Goal: Transaction & Acquisition: Subscribe to service/newsletter

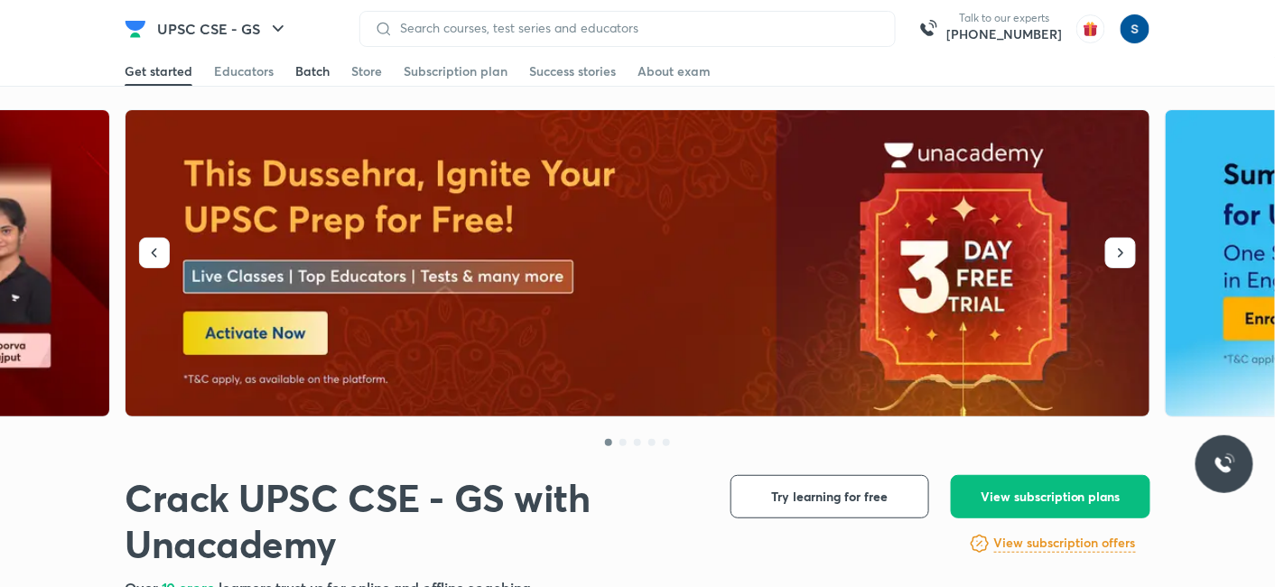
click at [312, 70] on div "Batch" at bounding box center [312, 71] width 34 height 18
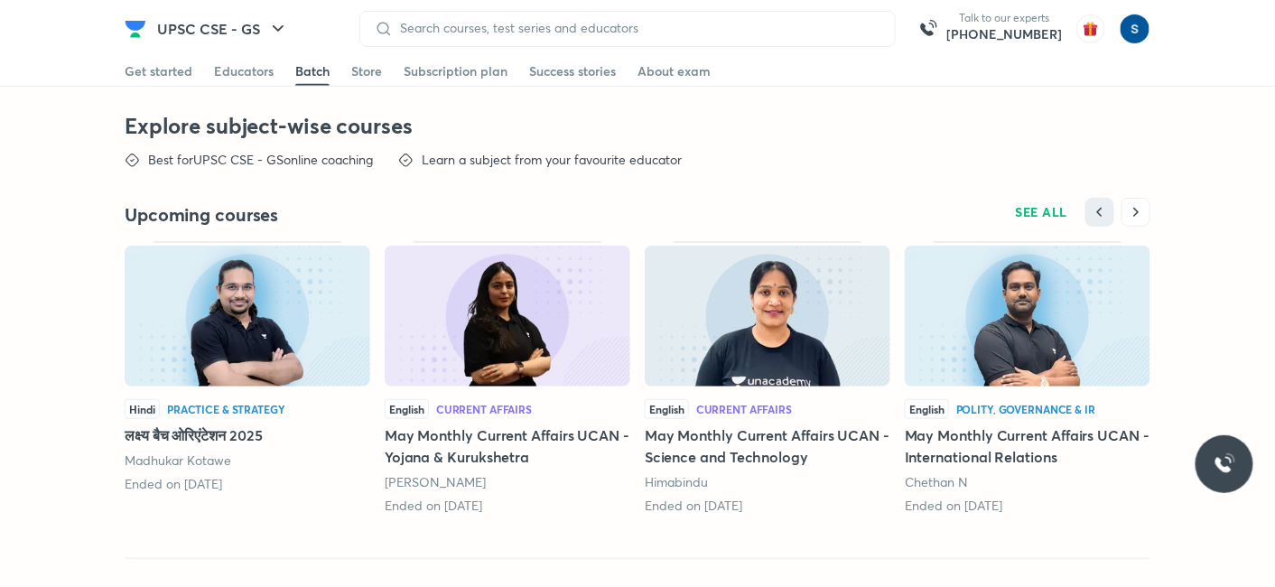
scroll to position [4518, 0]
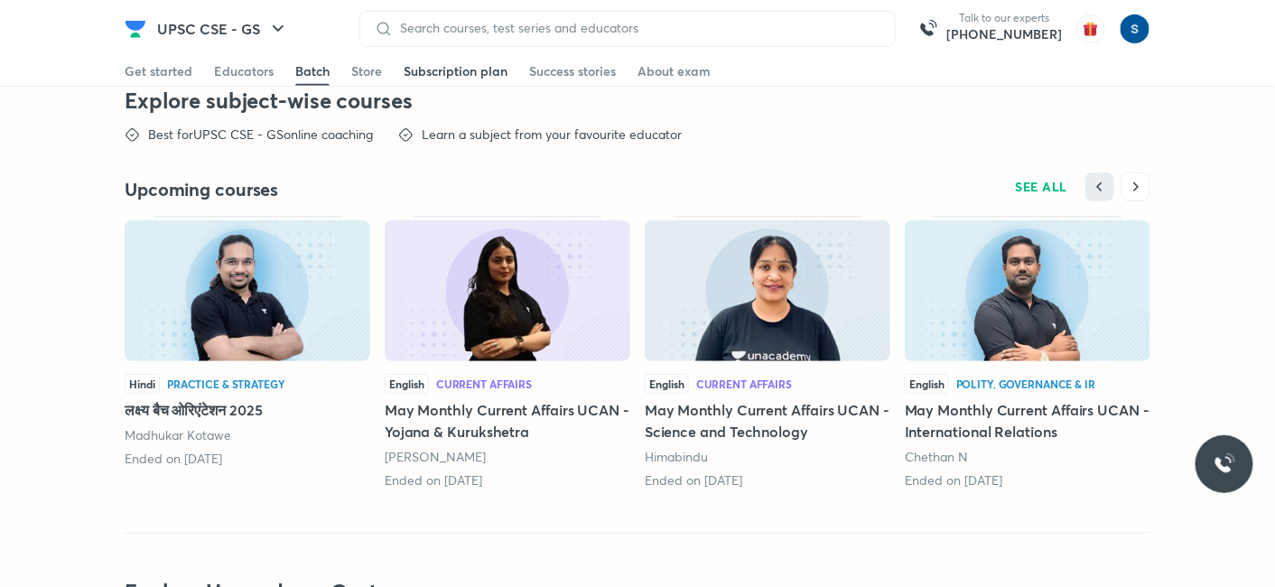
click at [464, 70] on div "Subscription plan" at bounding box center [456, 71] width 104 height 18
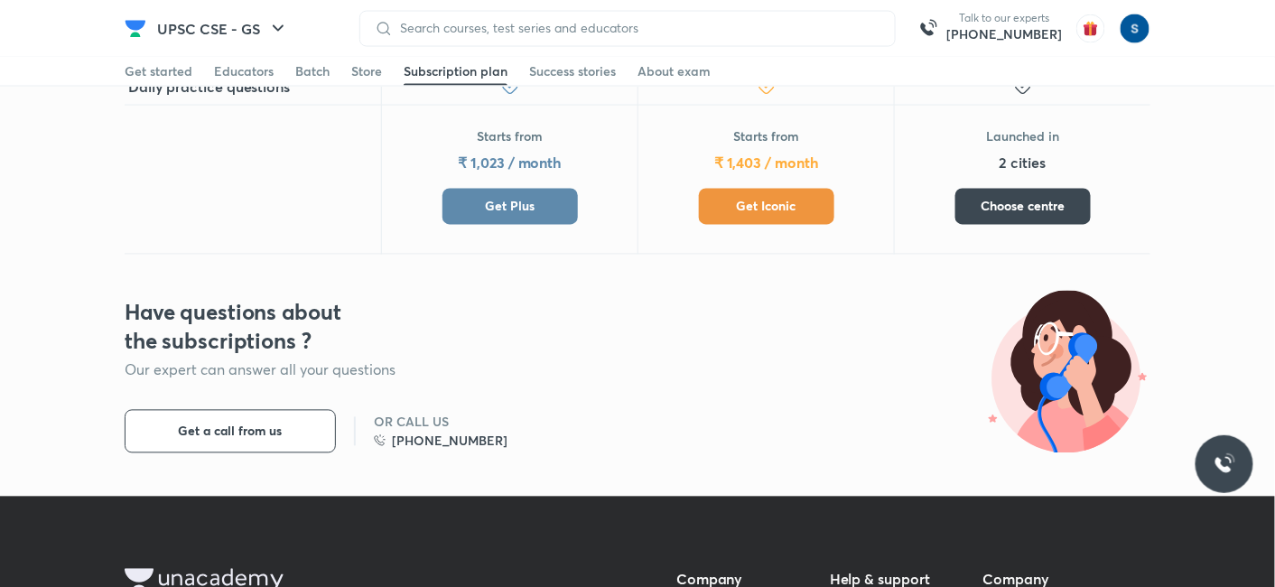
scroll to position [932, 0]
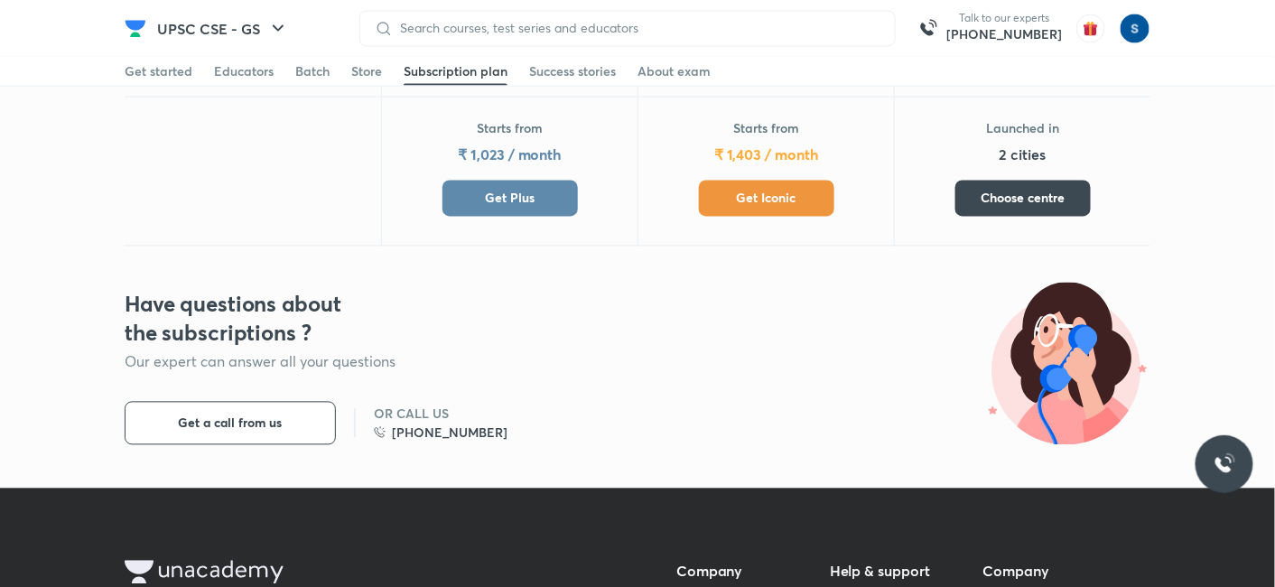
click at [519, 190] on span "Get Plus" at bounding box center [510, 199] width 50 height 18
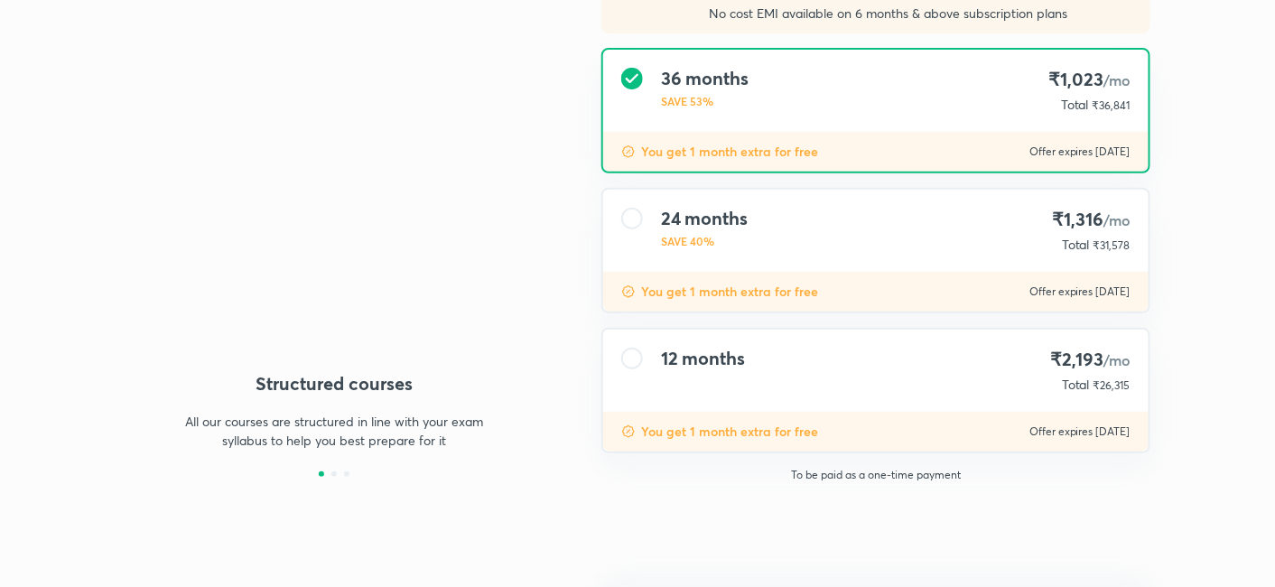
type input "makbest85"
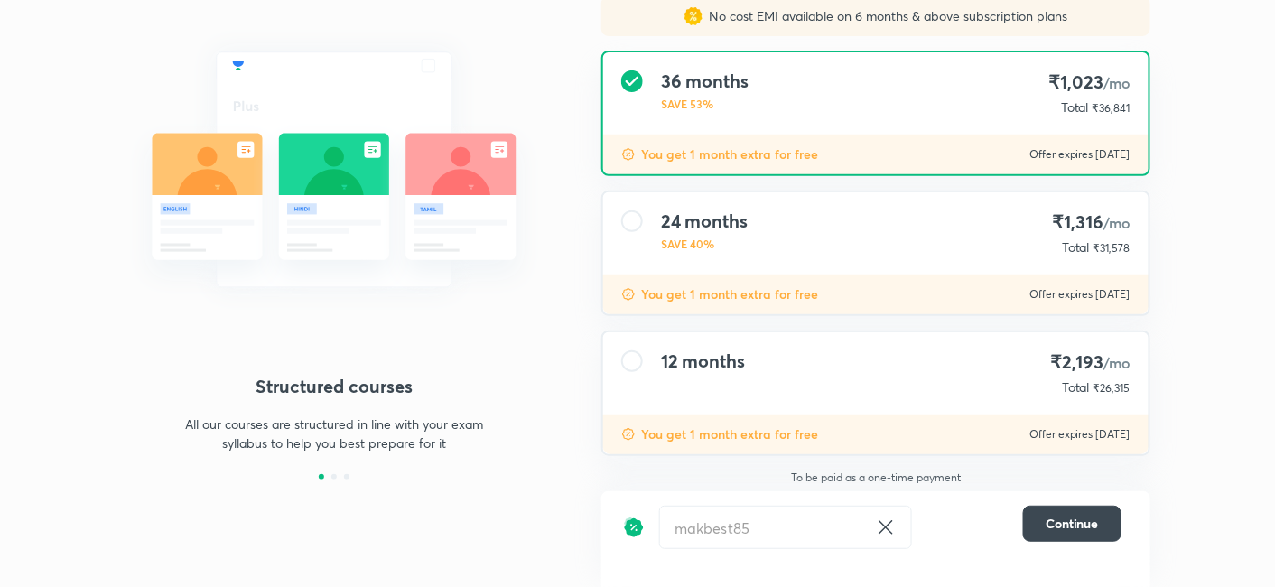
click at [762, 360] on div "12 months ₹2,193 /mo Total ₹26,315" at bounding box center [876, 373] width 546 height 82
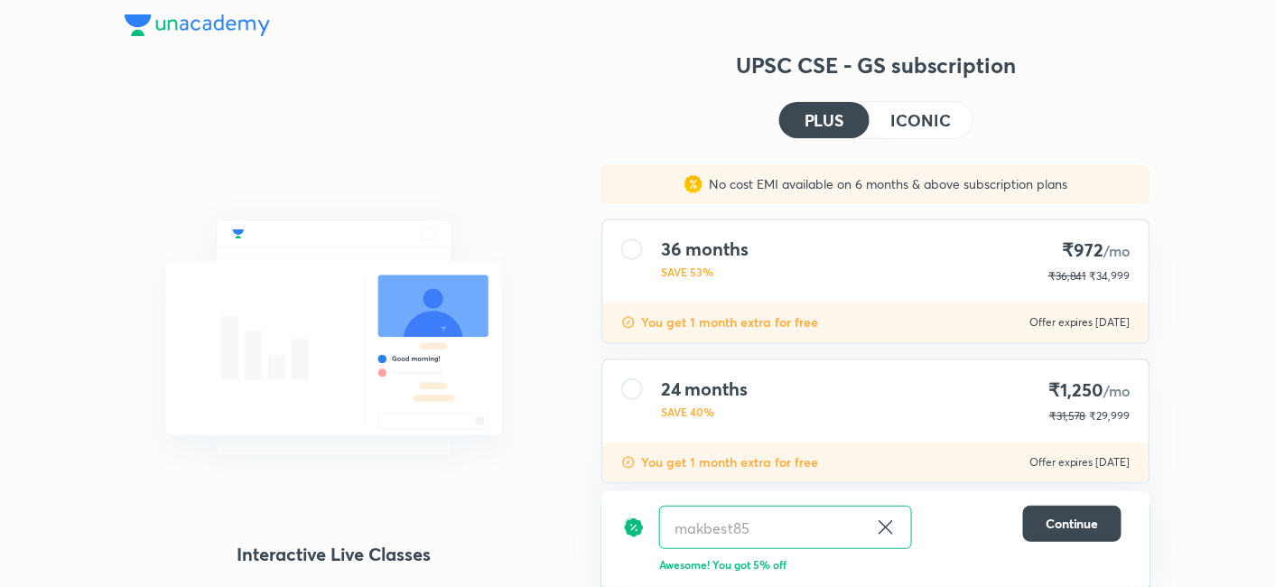
click at [224, 33] on img at bounding box center [197, 25] width 145 height 22
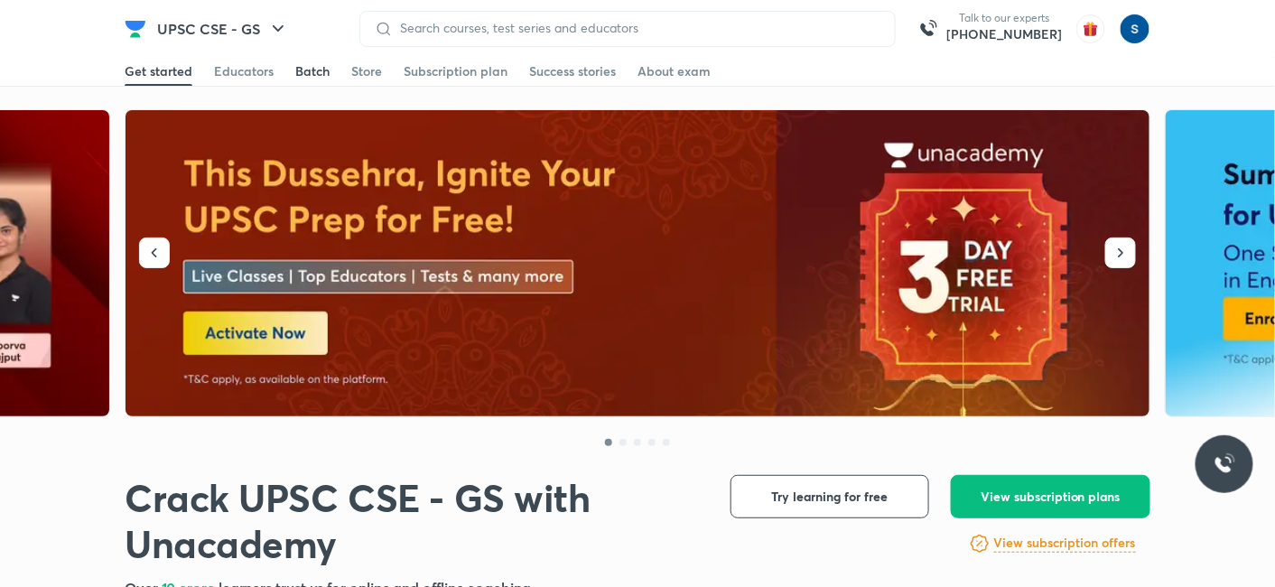
click at [306, 70] on div "Batch" at bounding box center [312, 71] width 34 height 18
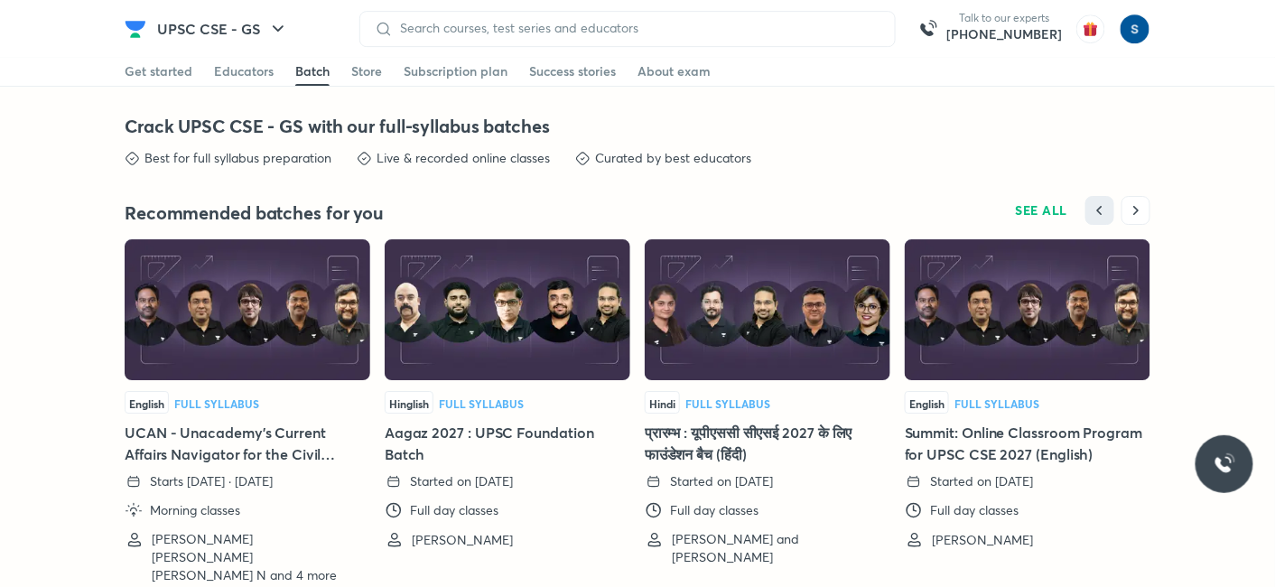
scroll to position [3985, 0]
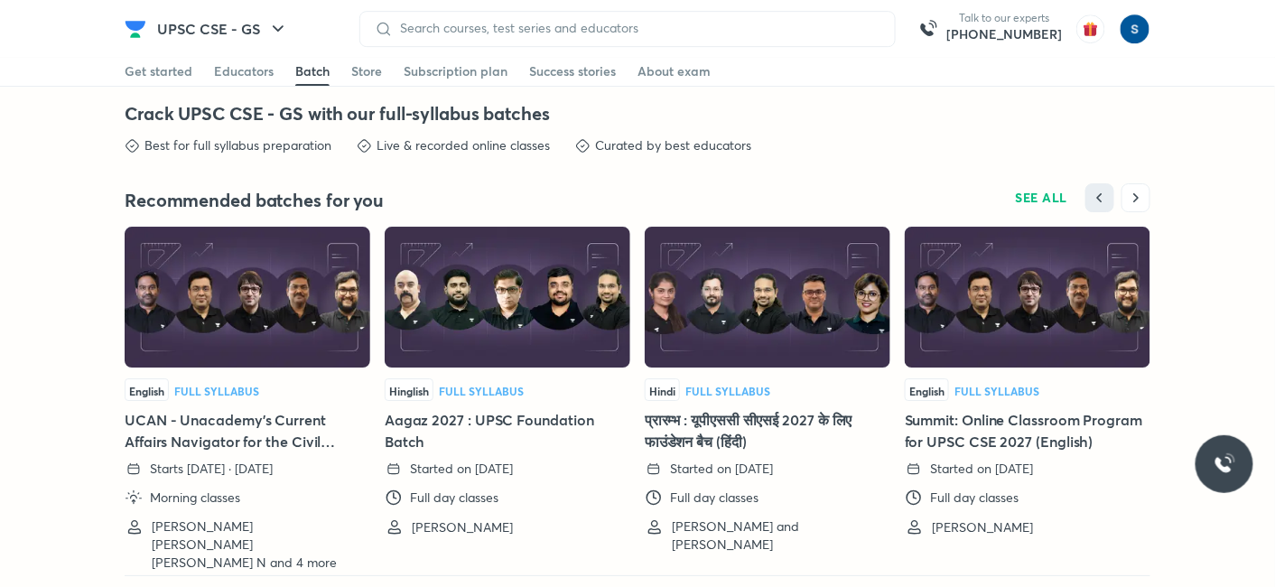
click at [503, 305] on img at bounding box center [508, 297] width 246 height 141
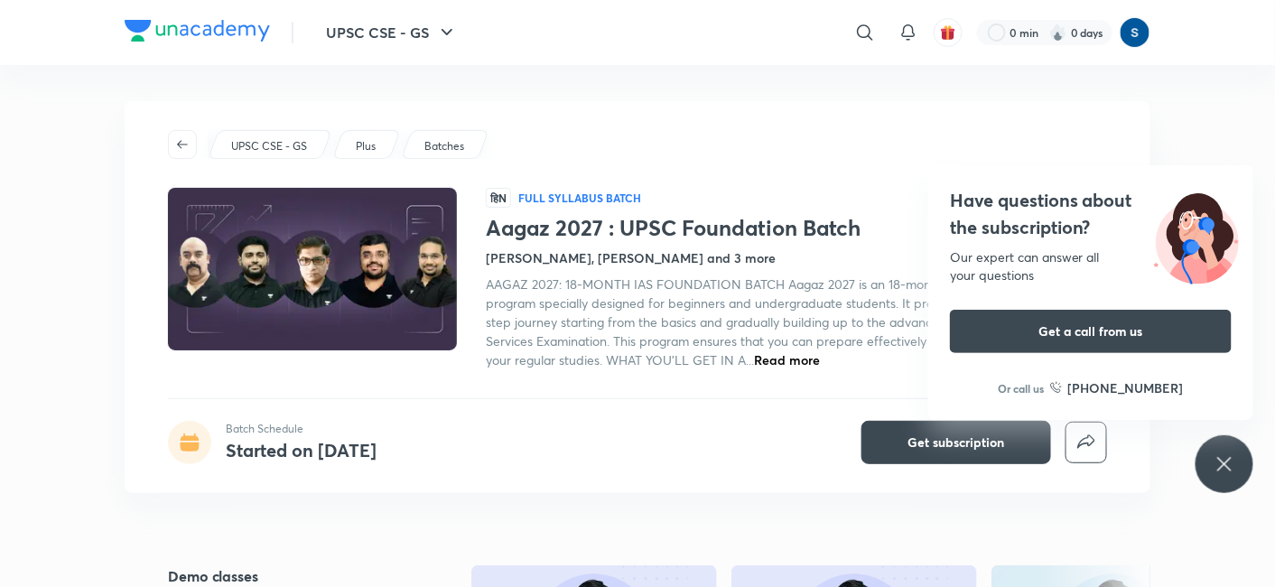
drag, startPoint x: 182, startPoint y: 138, endPoint x: 172, endPoint y: 117, distance: 23.4
click at [182, 138] on icon "button" at bounding box center [182, 144] width 14 height 14
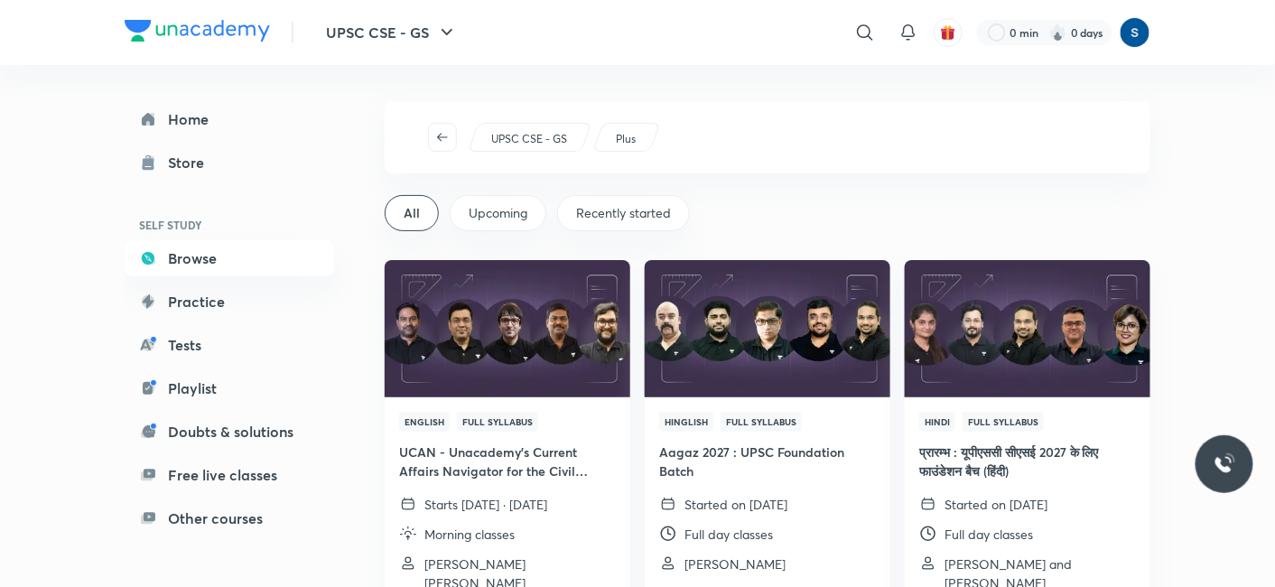
click at [148, 22] on img at bounding box center [197, 31] width 145 height 22
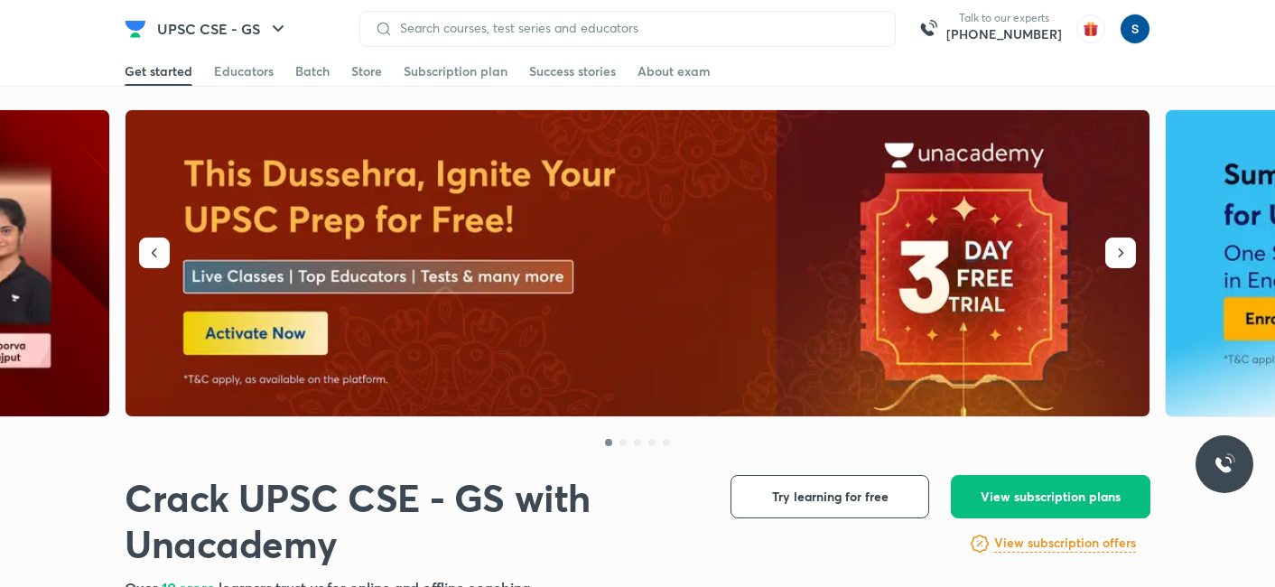
click at [316, 70] on div "Batch" at bounding box center [312, 71] width 34 height 18
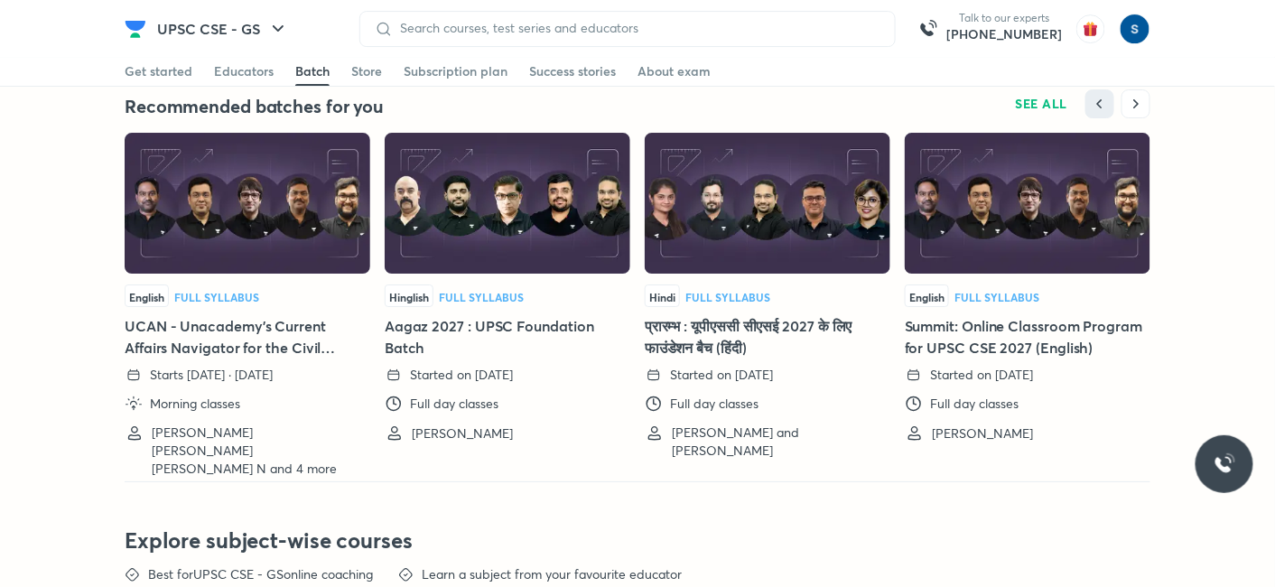
scroll to position [4078, 0]
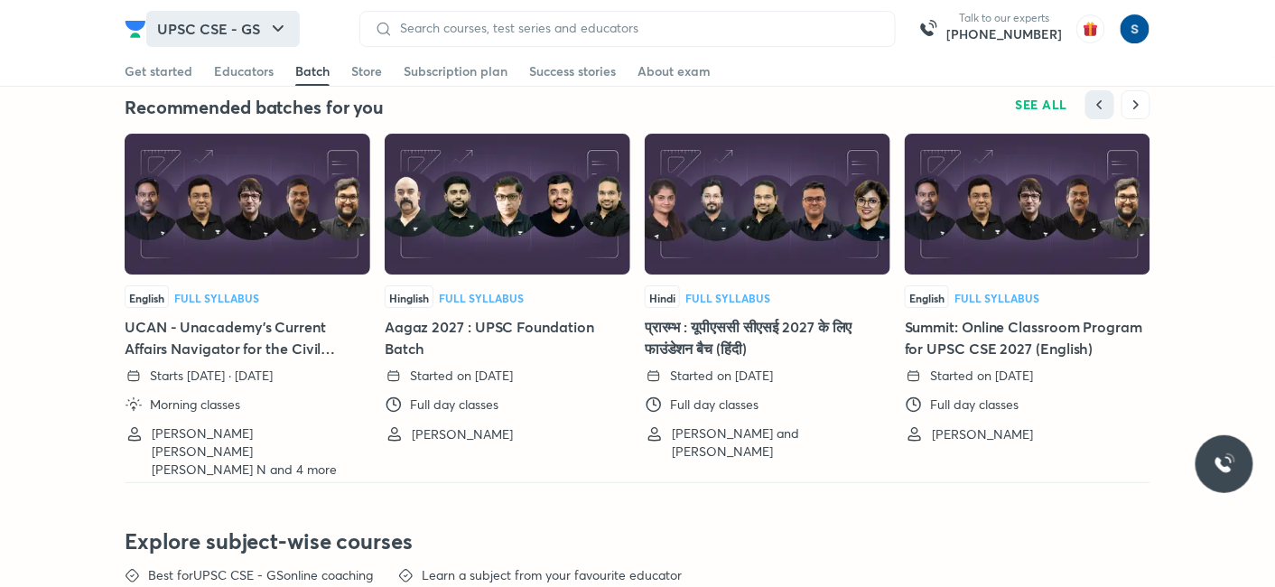
click at [201, 38] on button "UPSC CSE - GS" at bounding box center [223, 29] width 154 height 36
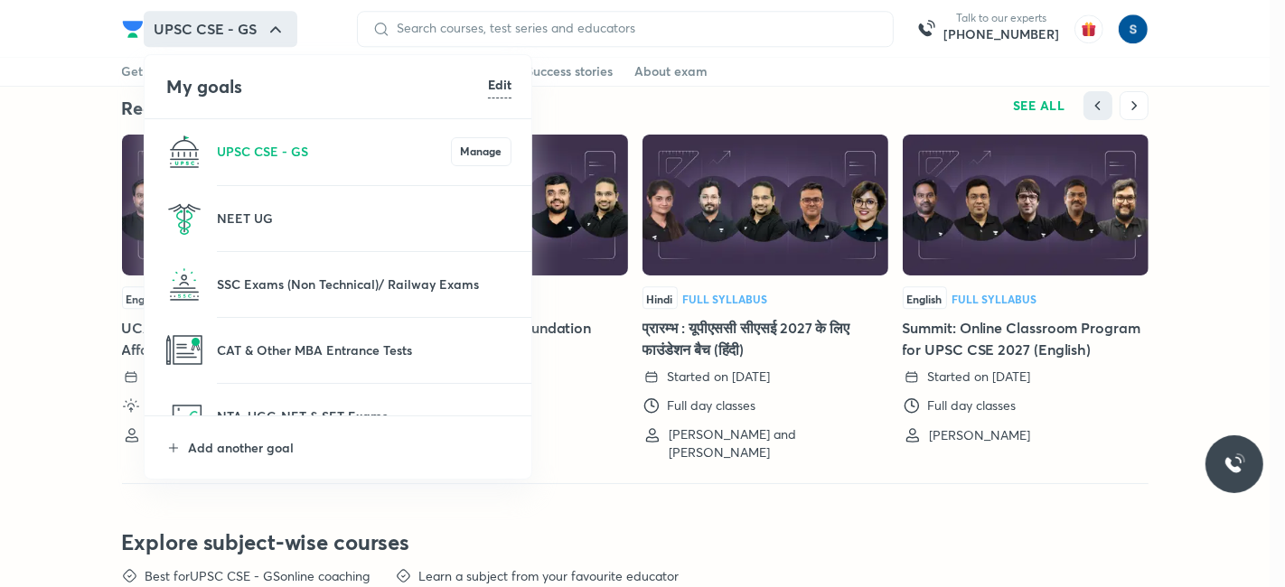
click at [134, 69] on div at bounding box center [642, 293] width 1285 height 587
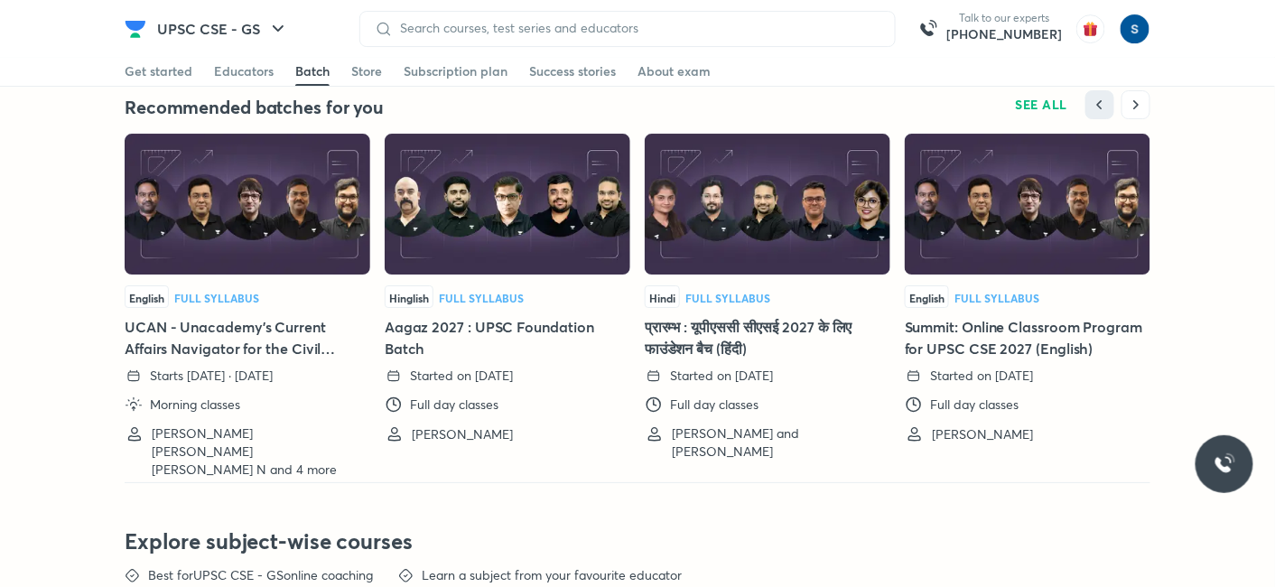
click at [134, 69] on div "Get started" at bounding box center [159, 71] width 68 height 18
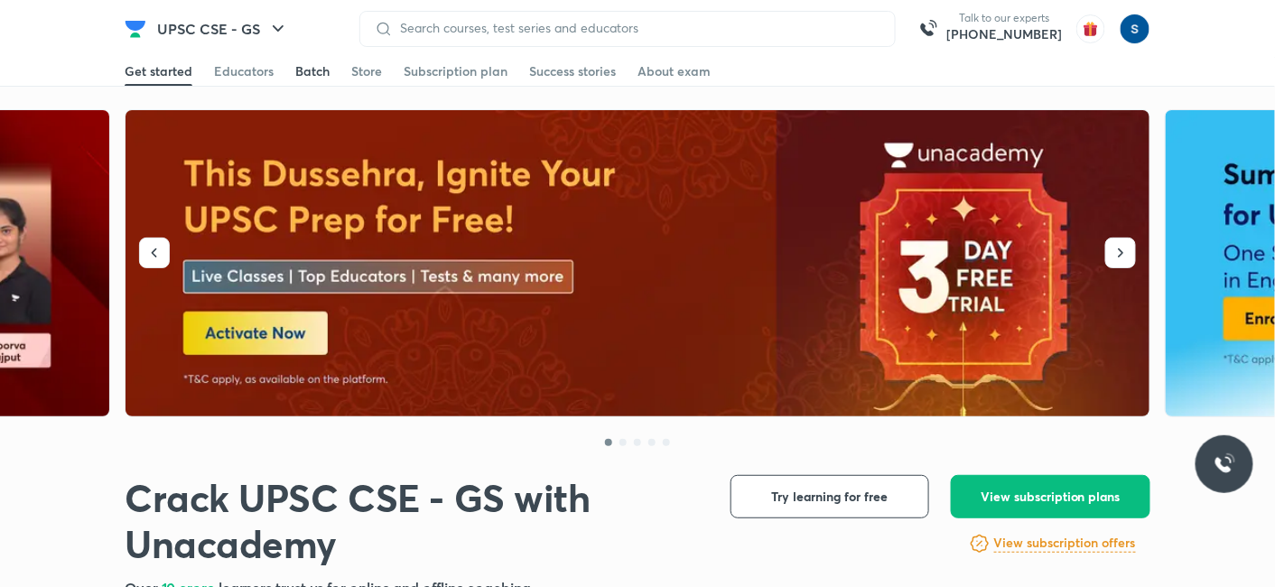
click at [299, 70] on div "Batch" at bounding box center [312, 71] width 34 height 18
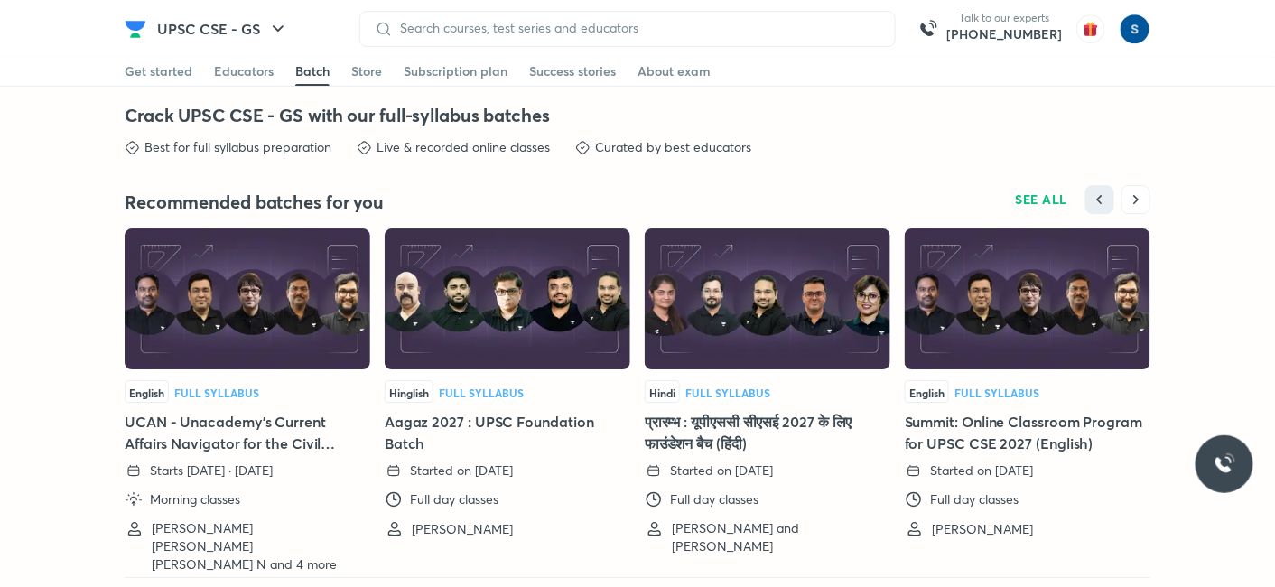
scroll to position [3985, 0]
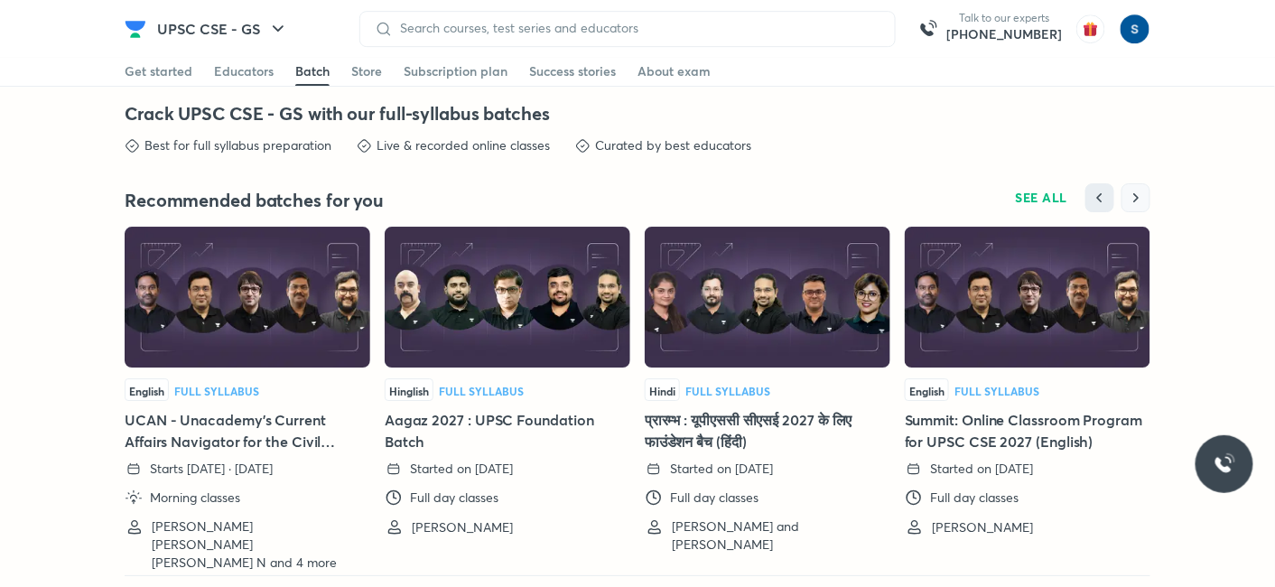
click at [1145, 183] on button "button" at bounding box center [1136, 197] width 29 height 29
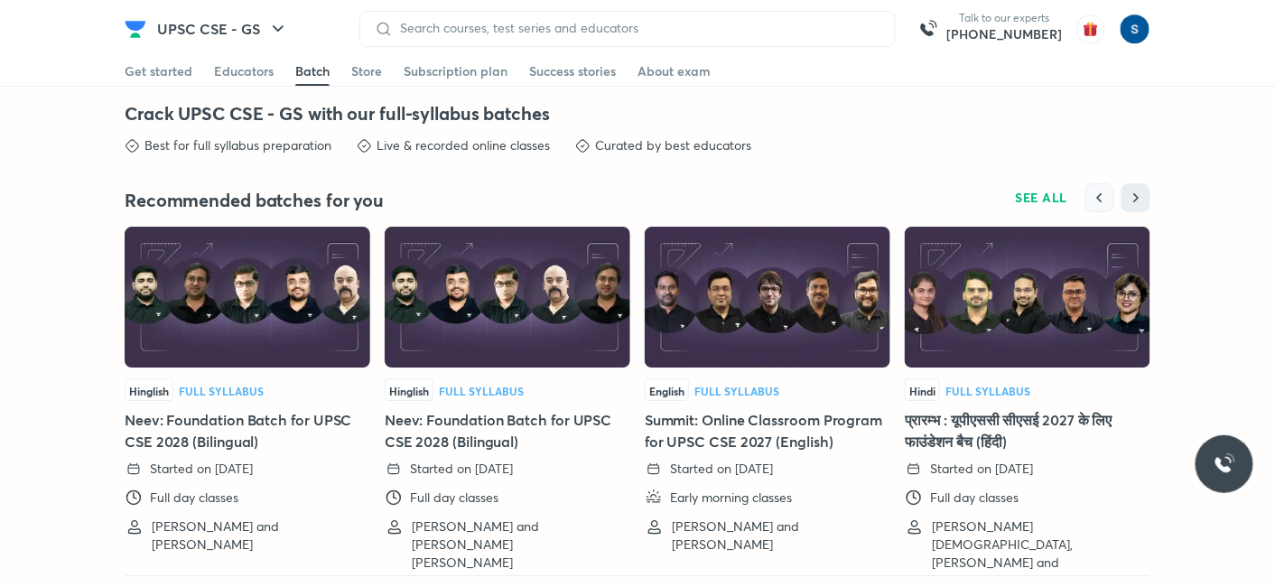
click at [1099, 189] on icon "button" at bounding box center [1100, 198] width 18 height 18
